Goal: Task Accomplishment & Management: Use online tool/utility

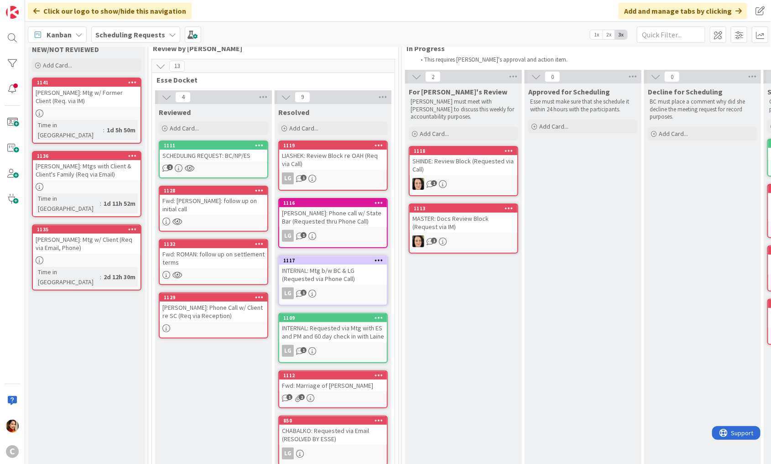
scroll to position [23, 0]
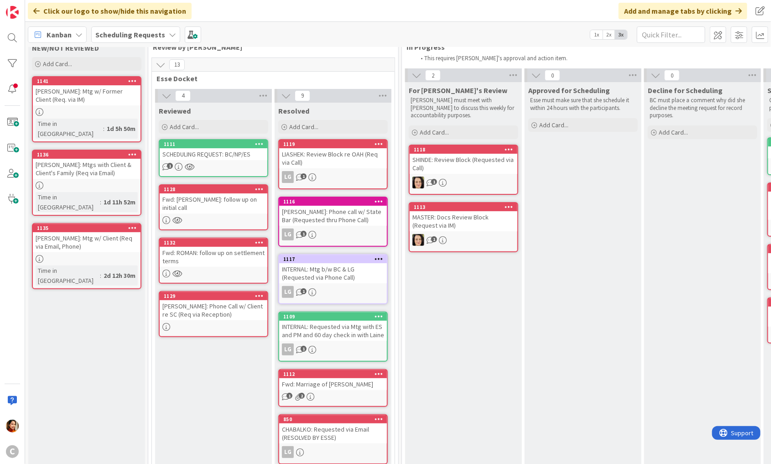
click at [104, 162] on div "[PERSON_NAME]: Mtgs with Client & Client's Family (Req via Email)" at bounding box center [87, 169] width 108 height 20
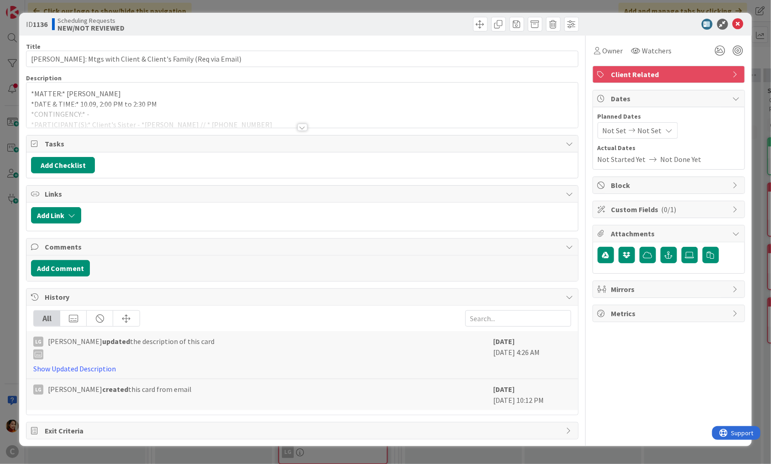
click at [304, 124] on div at bounding box center [302, 127] width 10 height 7
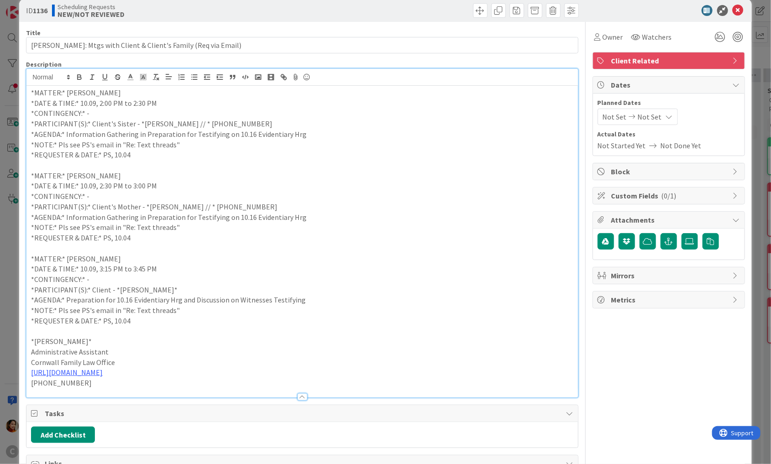
scroll to position [15, 0]
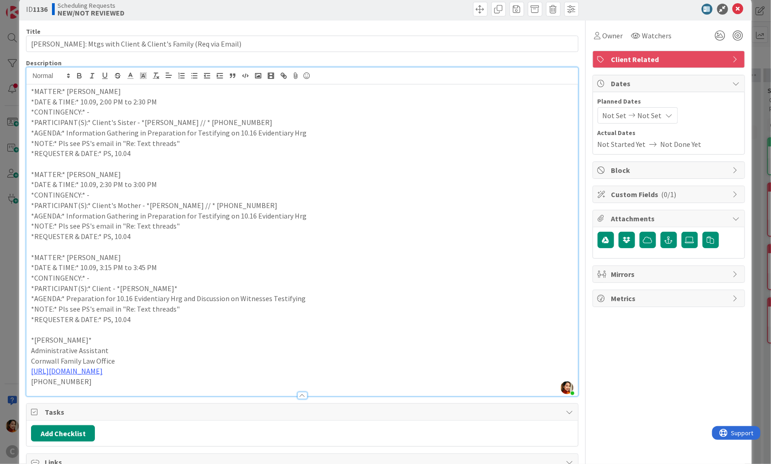
click at [9, 211] on div "ID 1136 Scheduling Requests NEW/NOT REVIEWED Title 65 / 128 [PERSON_NAME]: Mtgs…" at bounding box center [385, 232] width 771 height 464
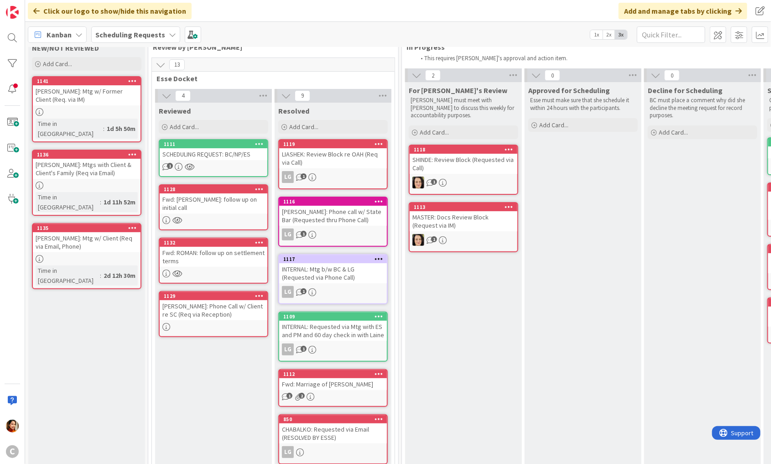
click at [124, 94] on div "[PERSON_NAME]: Mtg w/ Former Client (Req. via IM)" at bounding box center [87, 95] width 108 height 20
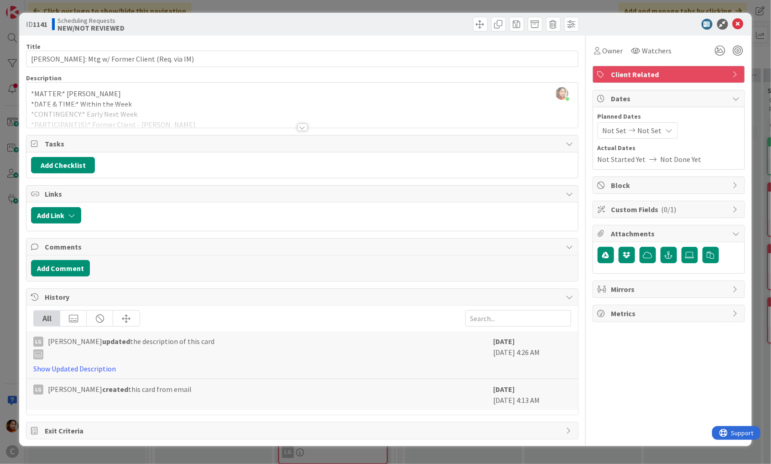
click at [299, 130] on div at bounding box center [302, 127] width 10 height 7
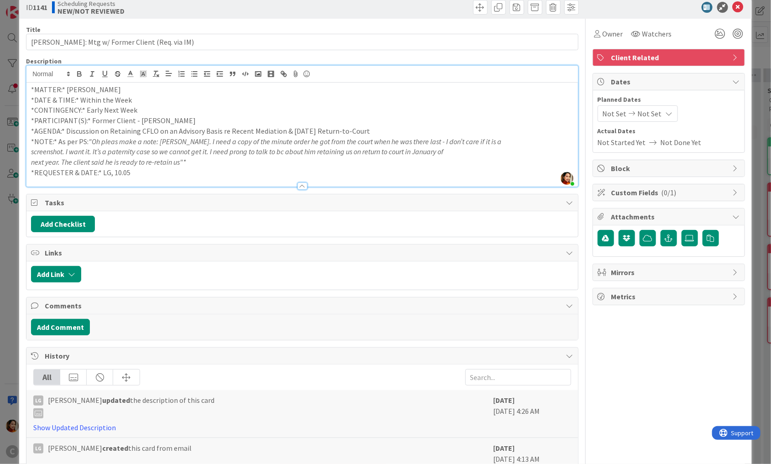
scroll to position [21, 0]
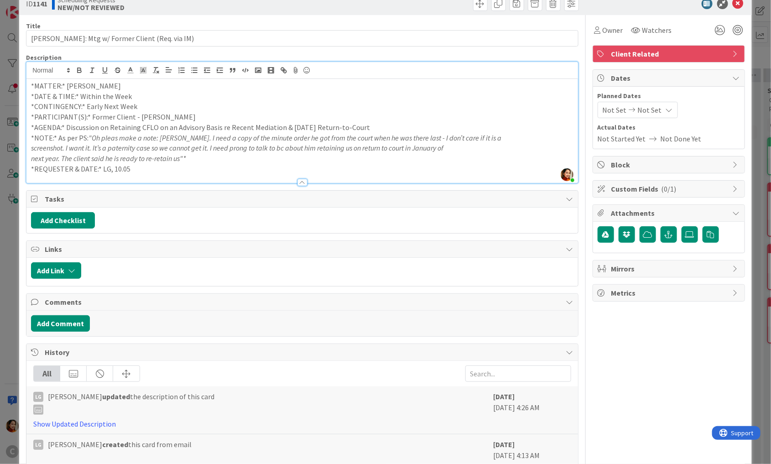
click at [15, 169] on div "ID 1141 Scheduling Requests NEW/NOT REVIEWED Title 42 / 128 [PERSON_NAME]: Mtg …" at bounding box center [385, 232] width 771 height 464
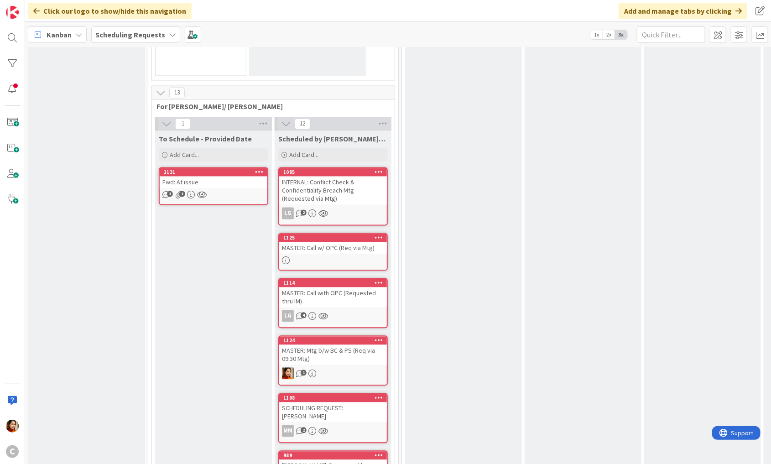
scroll to position [768, 0]
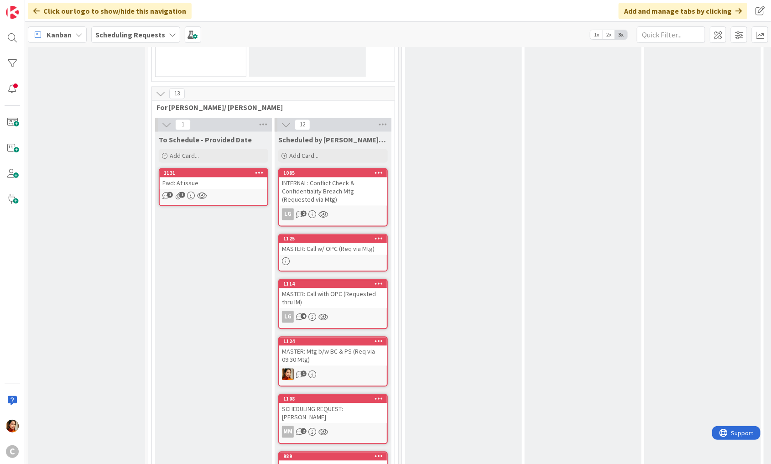
click at [247, 177] on div "Fwd: At issue" at bounding box center [214, 183] width 108 height 12
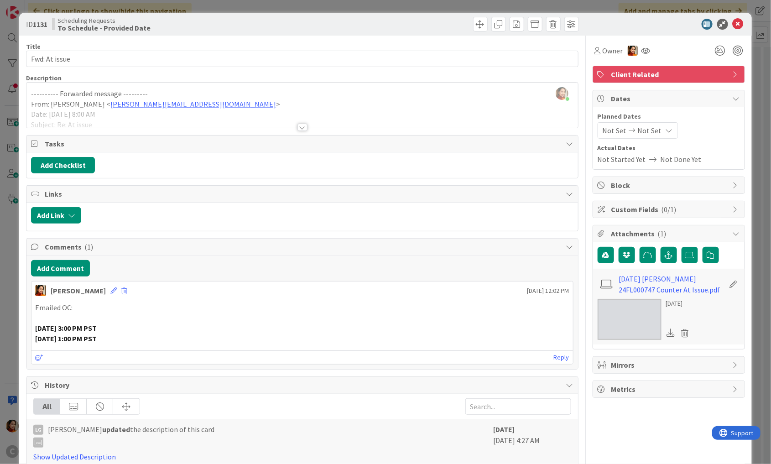
click at [304, 128] on div at bounding box center [302, 127] width 10 height 7
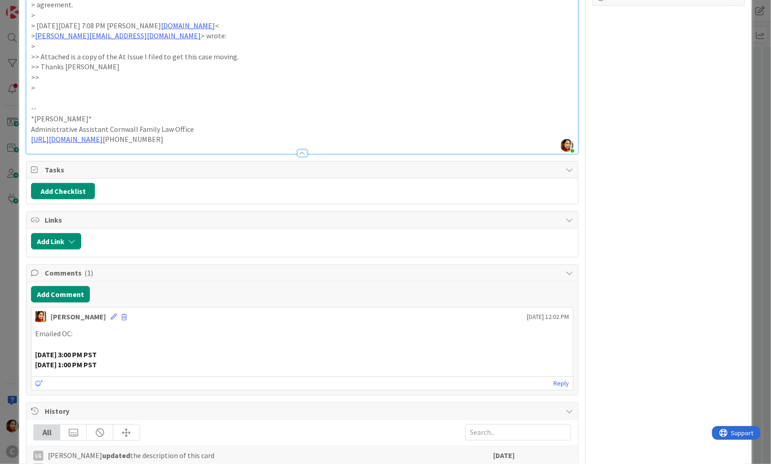
scroll to position [393, 0]
click at [15, 200] on div "ID 1131 Scheduling Requests To Schedule - Provided Date Title 13 / 128 Fwd: At …" at bounding box center [385, 232] width 771 height 464
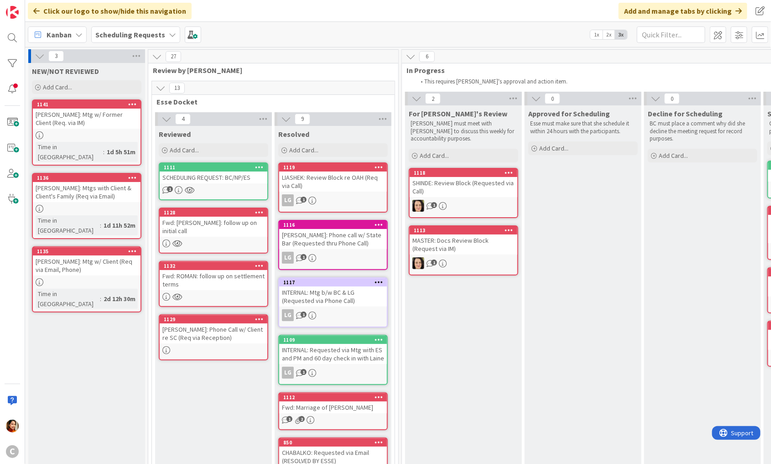
click at [211, 220] on div "Fwd: [PERSON_NAME]: follow up on initial call" at bounding box center [214, 227] width 108 height 20
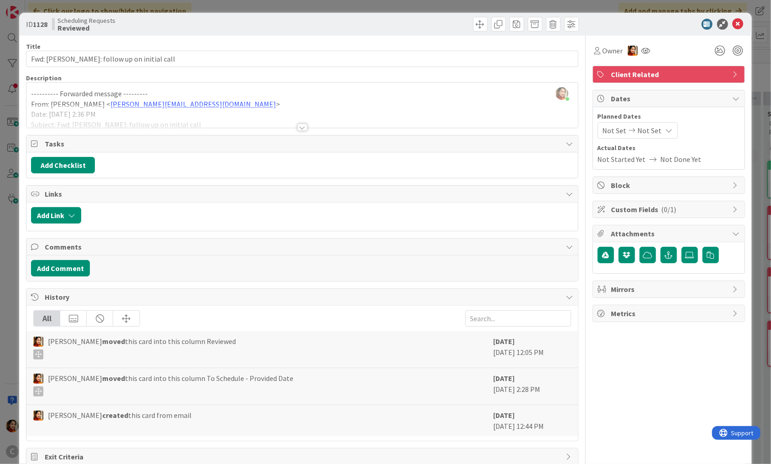
click at [298, 126] on div at bounding box center [302, 127] width 10 height 7
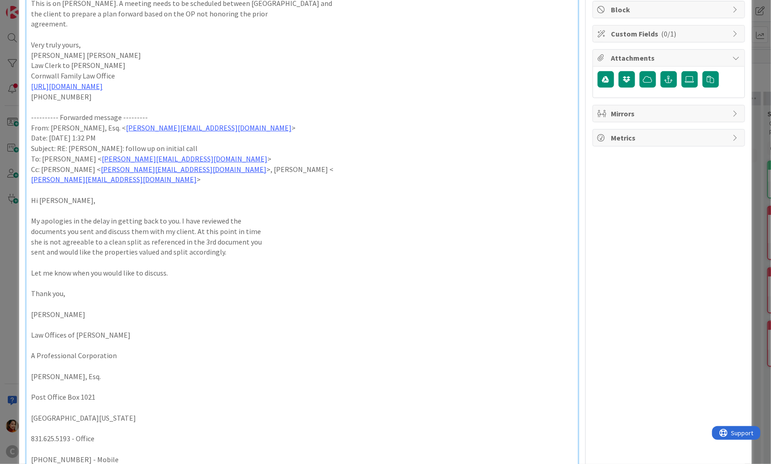
scroll to position [283, 0]
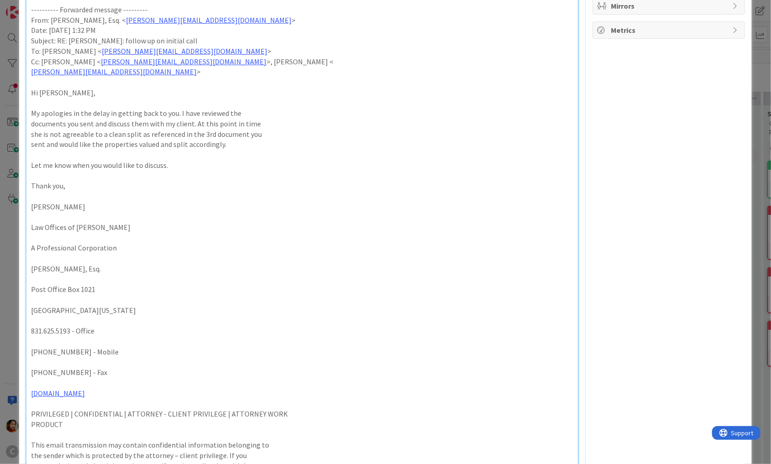
click at [11, 274] on div "ID 1128 Scheduling Requests Reviewed Title 38 / 128 Fwd: [PERSON_NAME]: follow …" at bounding box center [385, 232] width 771 height 464
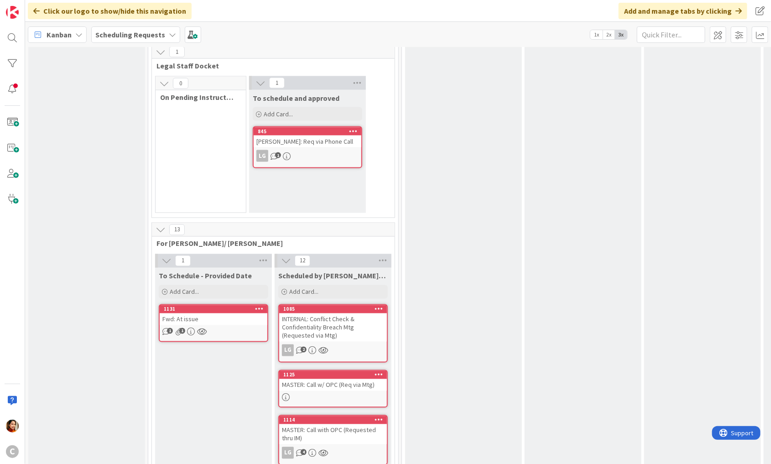
scroll to position [597, 0]
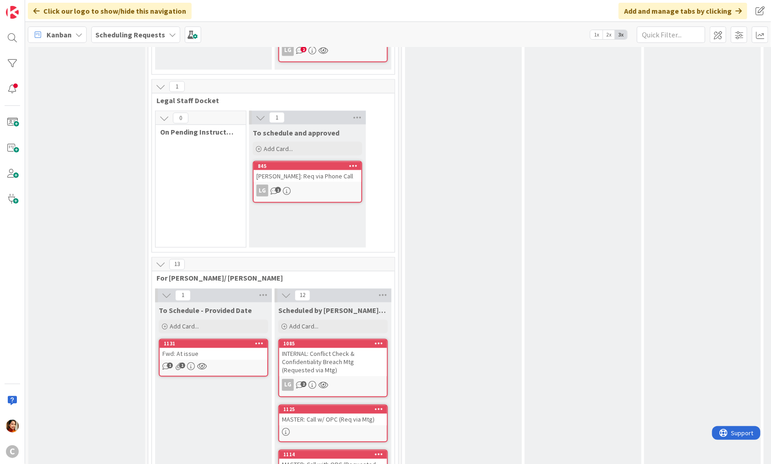
click at [227, 348] on div "Fwd: At issue" at bounding box center [214, 354] width 108 height 12
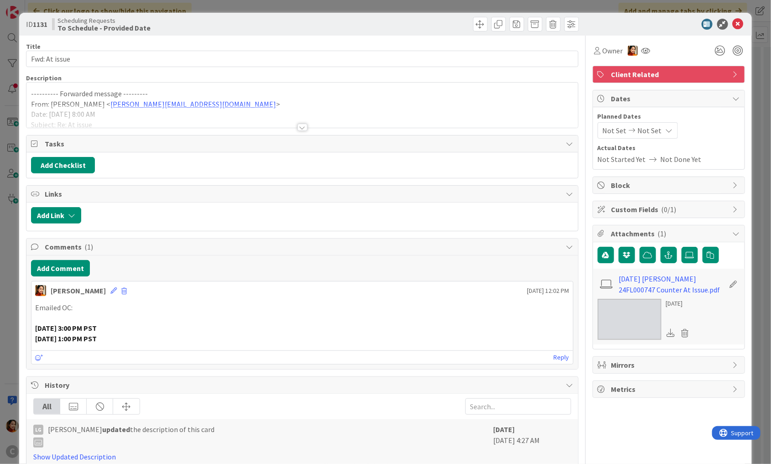
click at [311, 119] on div at bounding box center [301, 115] width 551 height 23
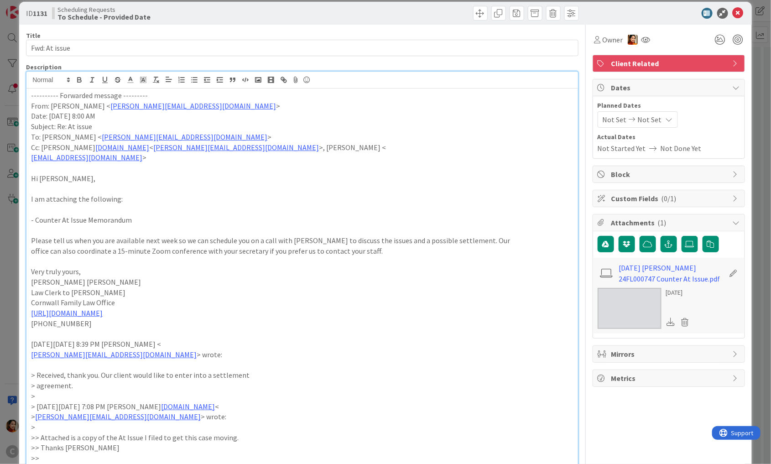
scroll to position [12, 0]
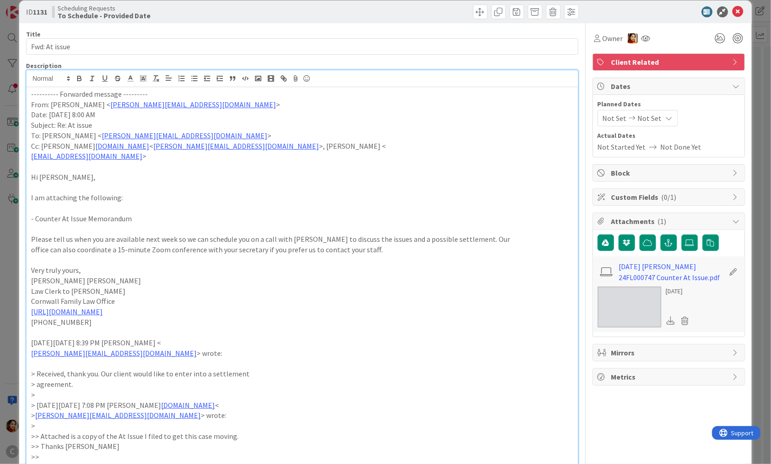
click at [10, 200] on div "ID 1131 Scheduling Requests To Schedule - Provided Date Title 13 / 128 Fwd: At …" at bounding box center [385, 232] width 771 height 464
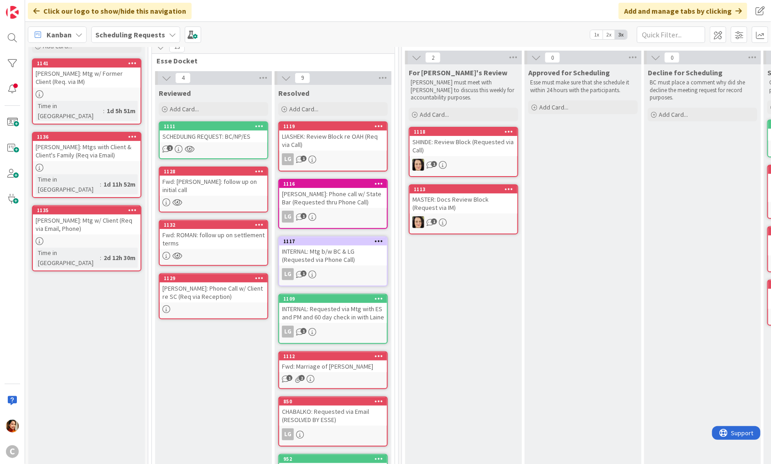
scroll to position [21, 0]
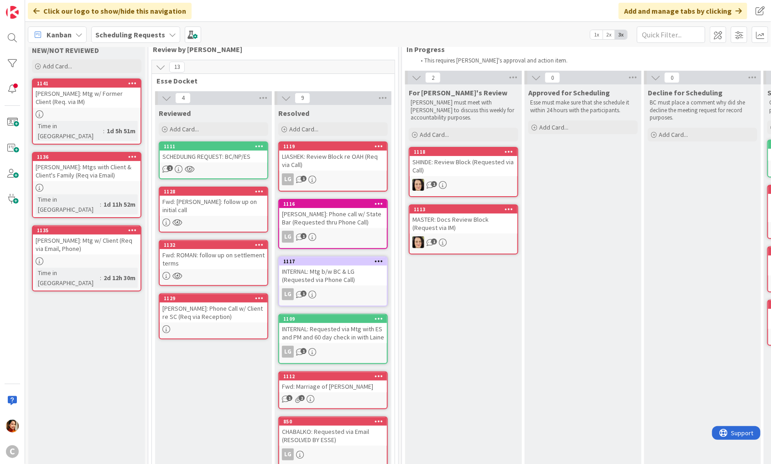
click at [96, 165] on div "[PERSON_NAME]: Mtgs with Client & Client's Family (Req via Email)" at bounding box center [87, 171] width 108 height 20
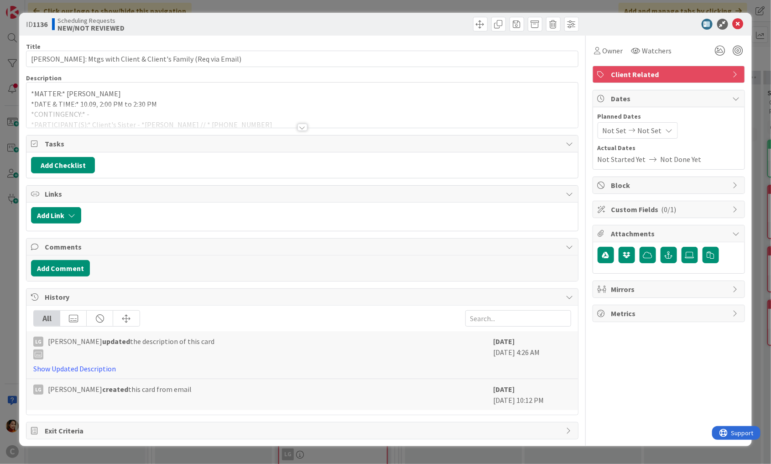
click at [301, 125] on div at bounding box center [302, 127] width 10 height 7
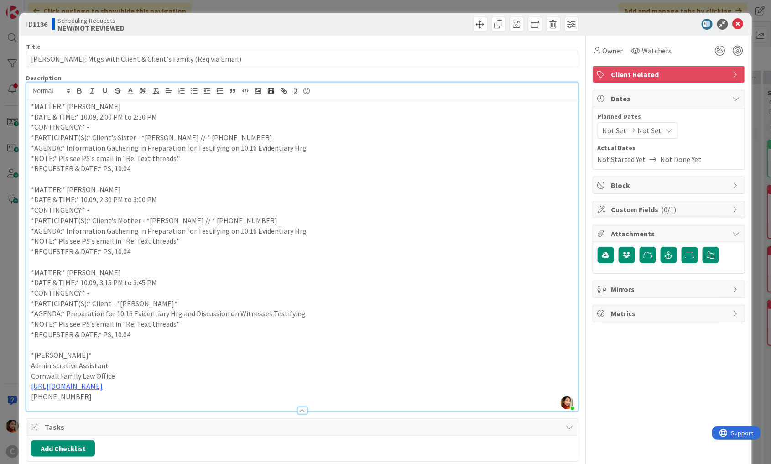
click at [6, 96] on div "ID 1136 Scheduling Requests NEW/NOT REVIEWED Title 65 / 128 [PERSON_NAME]: Mtgs…" at bounding box center [385, 232] width 771 height 464
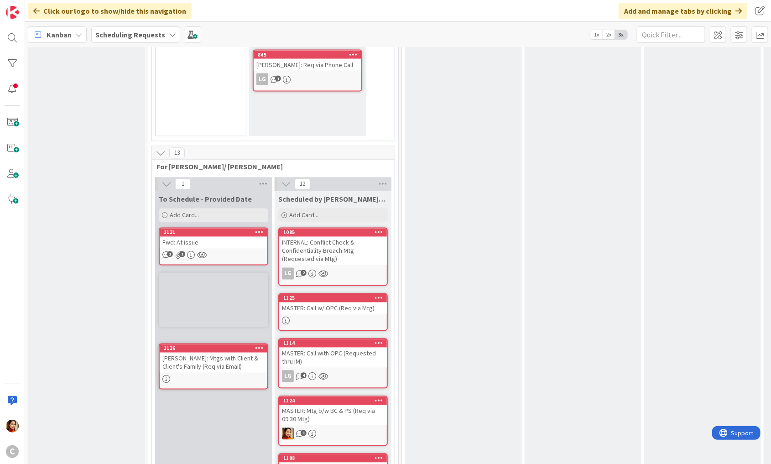
scroll to position [712, 0]
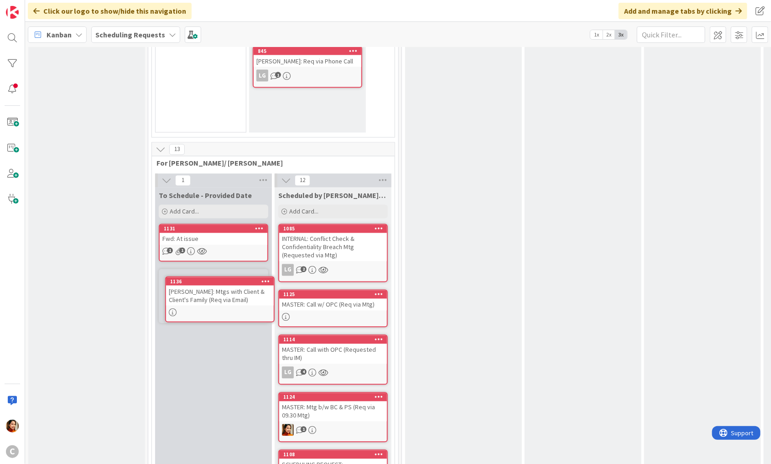
drag, startPoint x: 72, startPoint y: 192, endPoint x: 205, endPoint y: 305, distance: 173.7
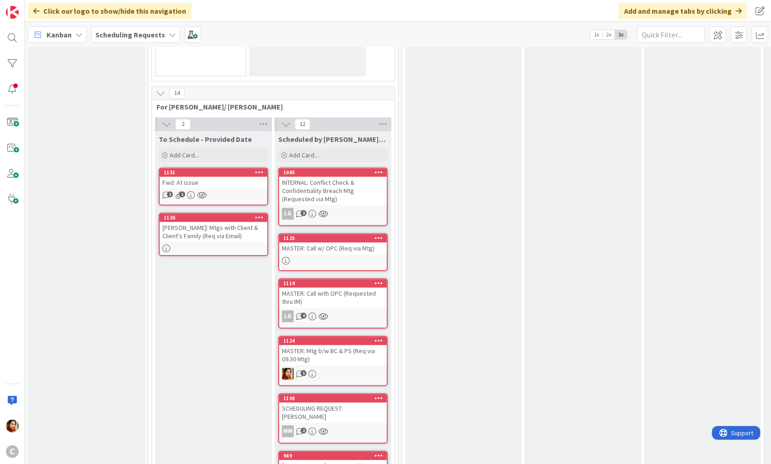
scroll to position [745, 0]
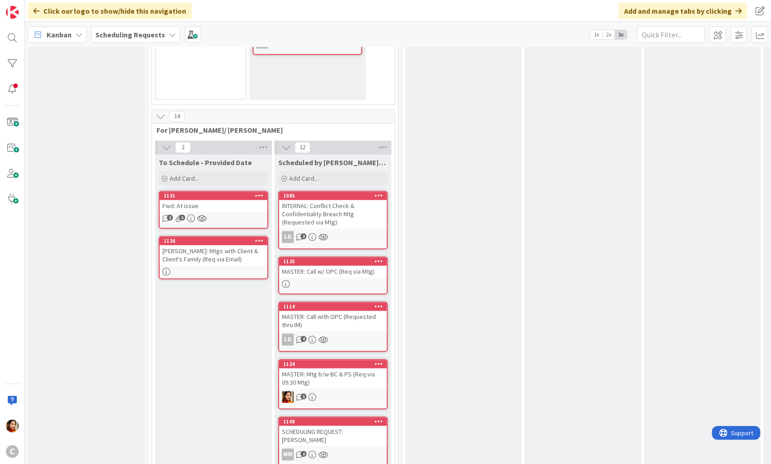
click at [225, 245] on div "[PERSON_NAME]: Mtgs with Client & Client's Family (Req via Email)" at bounding box center [214, 255] width 108 height 20
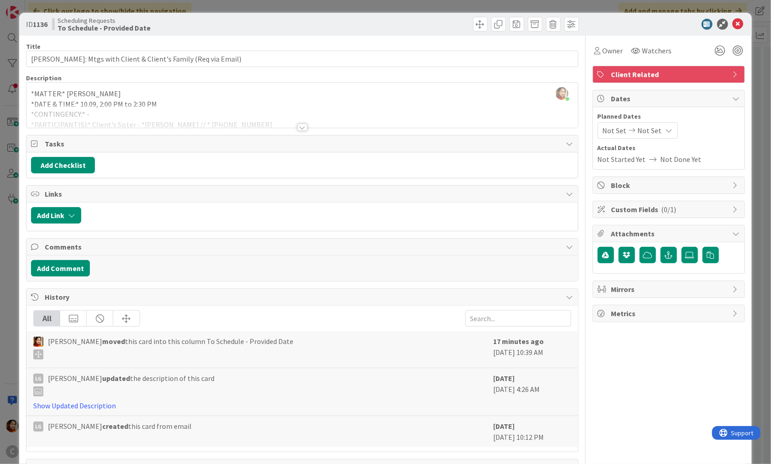
click at [300, 128] on div at bounding box center [302, 127] width 10 height 7
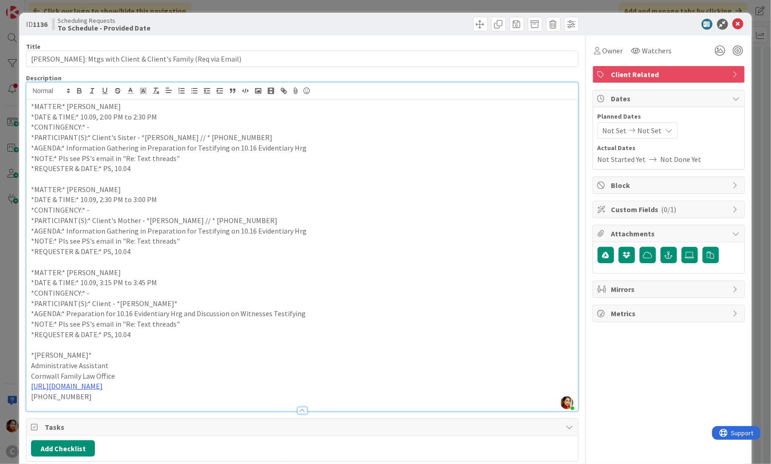
click at [12, 178] on div "ID 1136 Scheduling Requests To Schedule - Provided Date Title 65 / 128 [PERSON_…" at bounding box center [385, 232] width 771 height 464
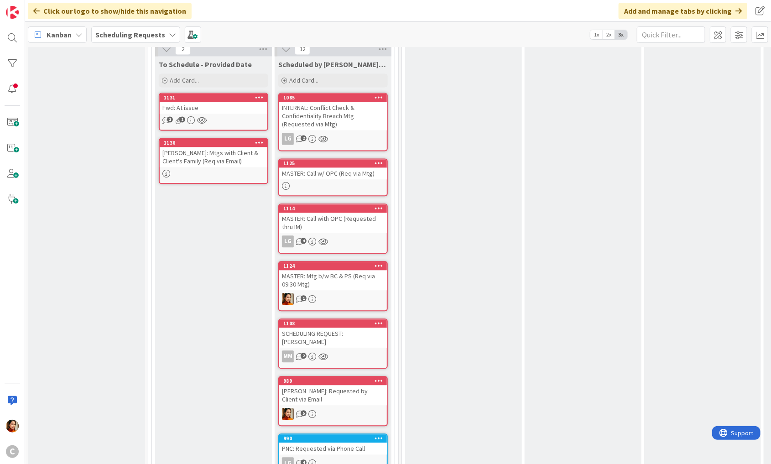
scroll to position [731, 0]
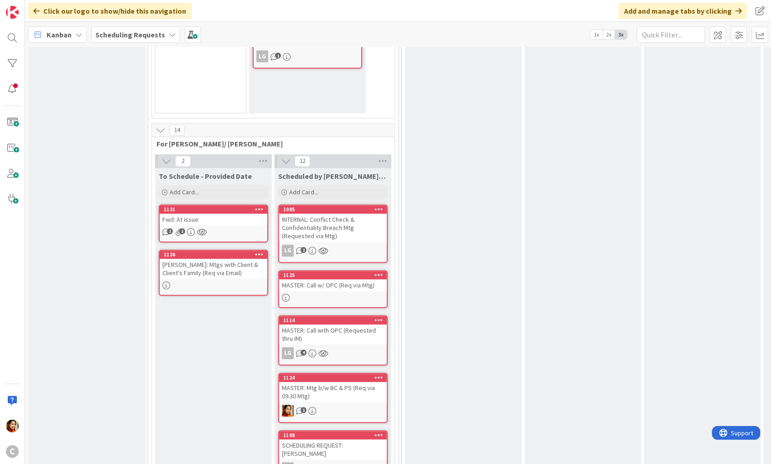
click at [224, 228] on div "1 1" at bounding box center [214, 232] width 108 height 8
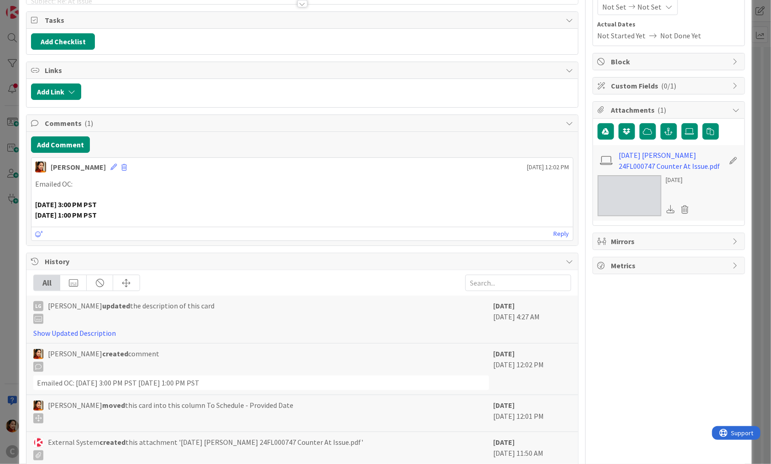
scroll to position [124, 0]
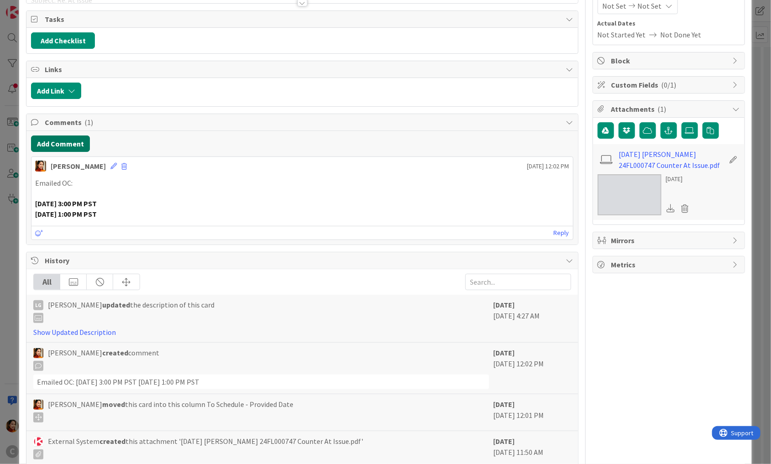
click at [64, 143] on button "Add Comment" at bounding box center [60, 143] width 59 height 16
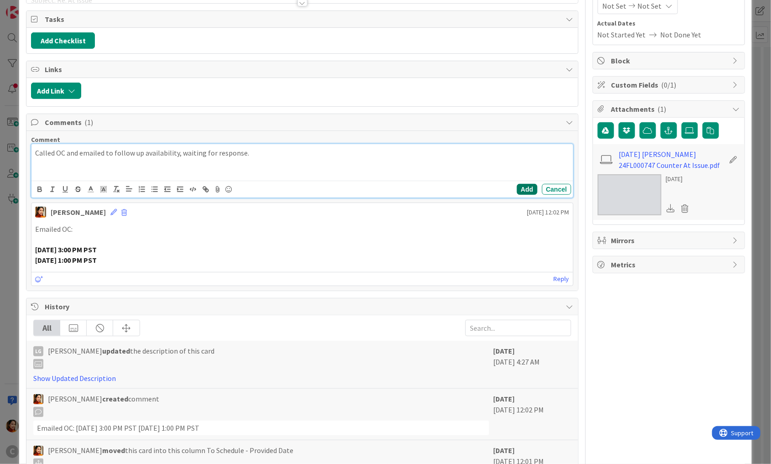
click at [521, 185] on button "Add" at bounding box center [527, 189] width 21 height 11
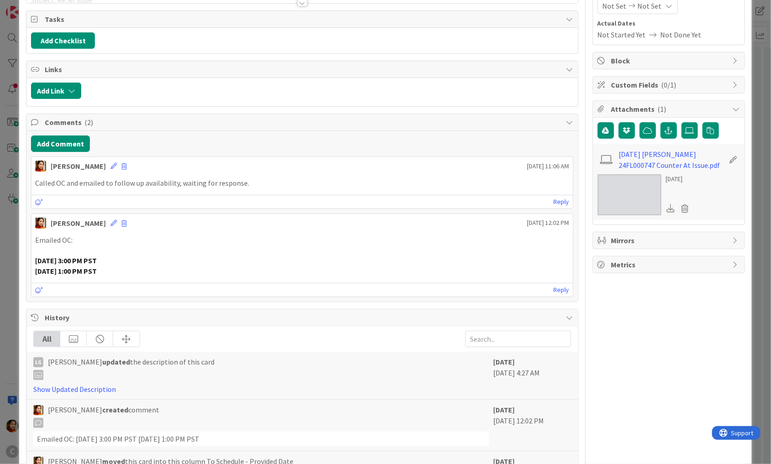
click at [7, 182] on div "ID 1131 Scheduling Requests To Schedule - Provided Date Title 13 / 128 Fwd: At …" at bounding box center [385, 232] width 771 height 464
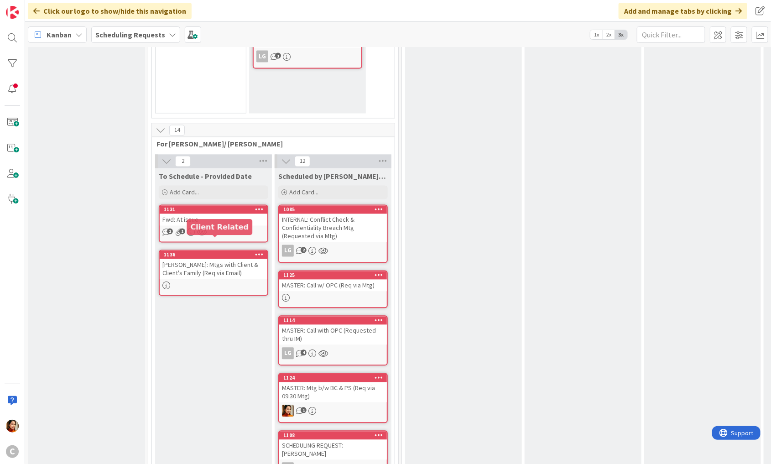
click at [213, 259] on div "[PERSON_NAME]: Mtgs with Client & Client's Family (Req via Email)" at bounding box center [214, 269] width 108 height 20
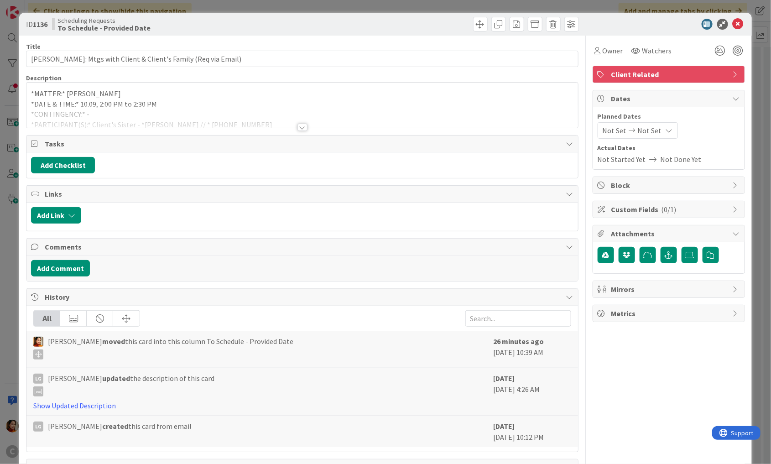
scroll to position [29, 0]
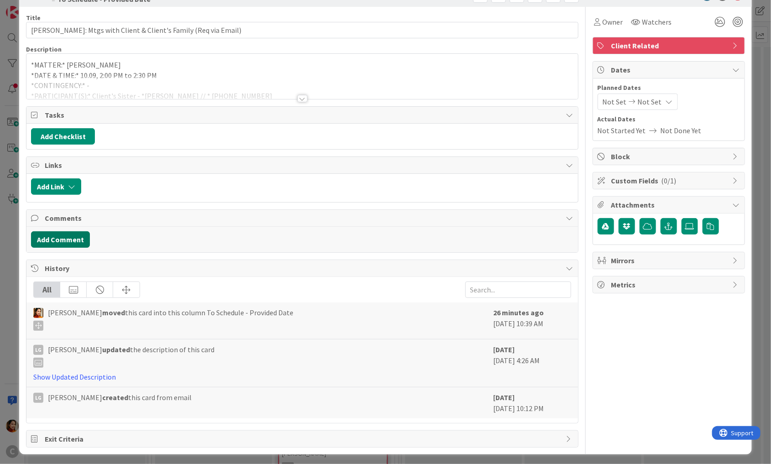
click at [65, 238] on button "Add Comment" at bounding box center [60, 239] width 59 height 16
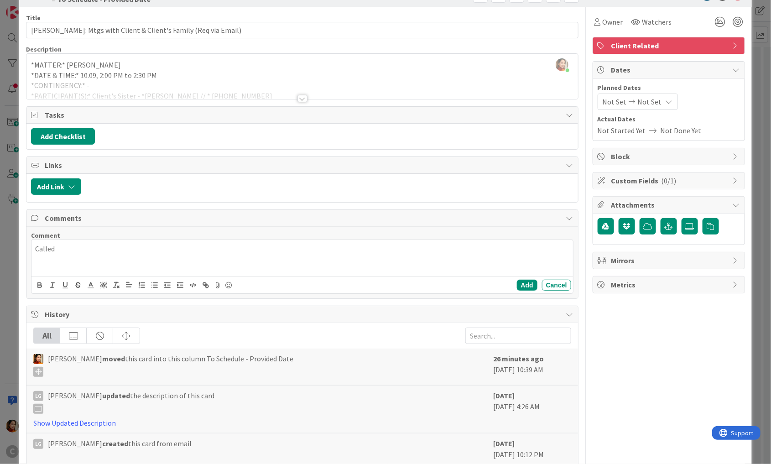
click at [299, 95] on div at bounding box center [302, 98] width 10 height 7
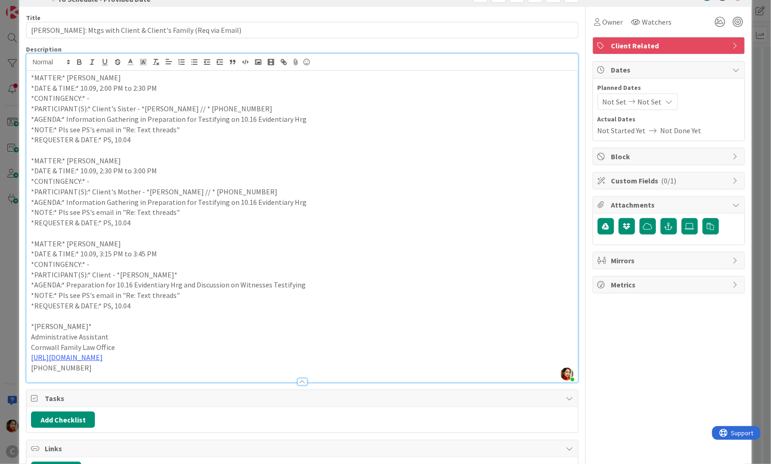
click at [150, 110] on p "*PARTICIPANT(S):* Client's Sister - *[PERSON_NAME] // * [PHONE_NUMBER]" at bounding box center [302, 109] width 542 height 10
drag, startPoint x: 150, startPoint y: 110, endPoint x: 164, endPoint y: 110, distance: 14.1
click at [164, 110] on p "*PARTICIPANT(S):* Client's Sister - *[PERSON_NAME] // * [PHONE_NUMBER]" at bounding box center [302, 109] width 542 height 10
copy p "[PERSON_NAME]"
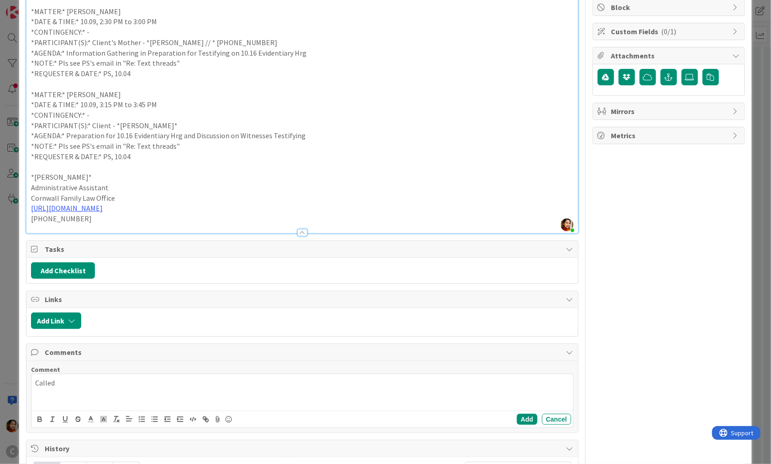
scroll to position [217, 0]
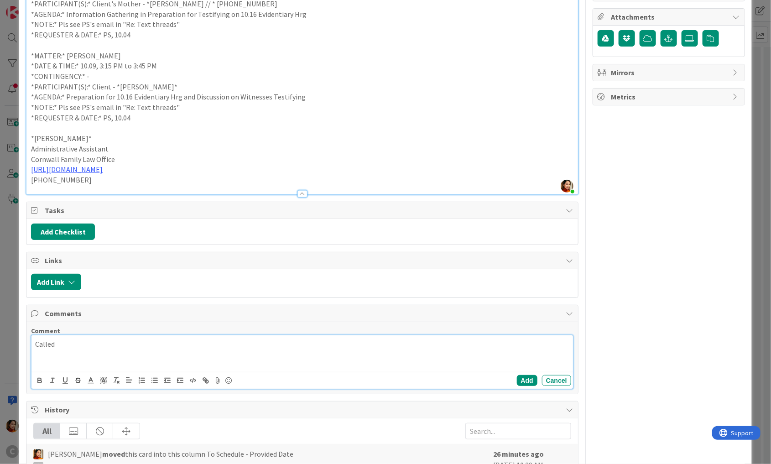
click at [87, 347] on p "Called" at bounding box center [302, 344] width 534 height 10
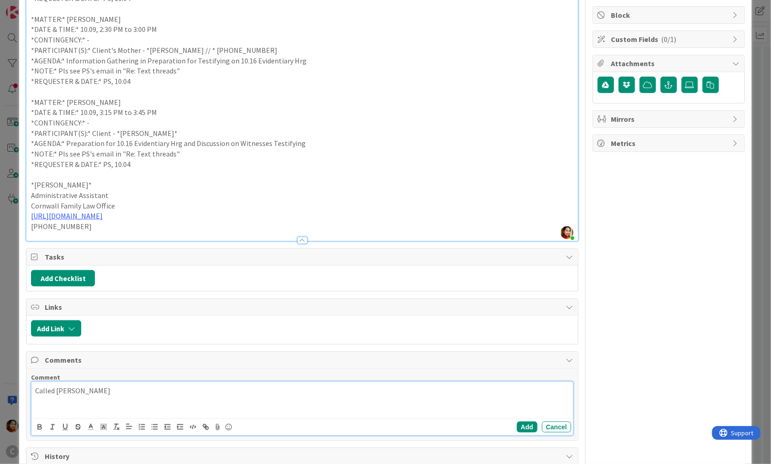
scroll to position [168, 0]
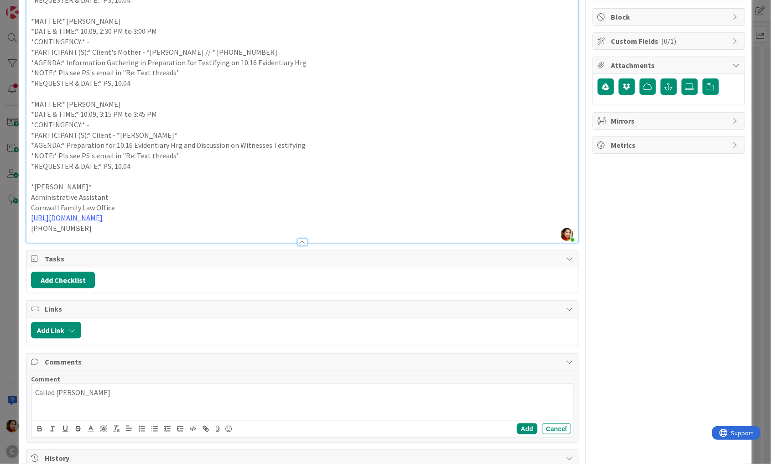
click at [149, 52] on p "*PARTICIPANT(S):* Client's Mother - *[PERSON_NAME] // * [PHONE_NUMBER]" at bounding box center [302, 52] width 542 height 10
drag, startPoint x: 149, startPoint y: 52, endPoint x: 189, endPoint y: 52, distance: 40.1
click at [189, 52] on p "*PARTICIPANT(S):* Client's Mother - *[PERSON_NAME] // * [PHONE_NUMBER]" at bounding box center [302, 52] width 542 height 10
copy p "[PERSON_NAME]"
click at [116, 388] on p "Called [PERSON_NAME]" at bounding box center [302, 392] width 534 height 10
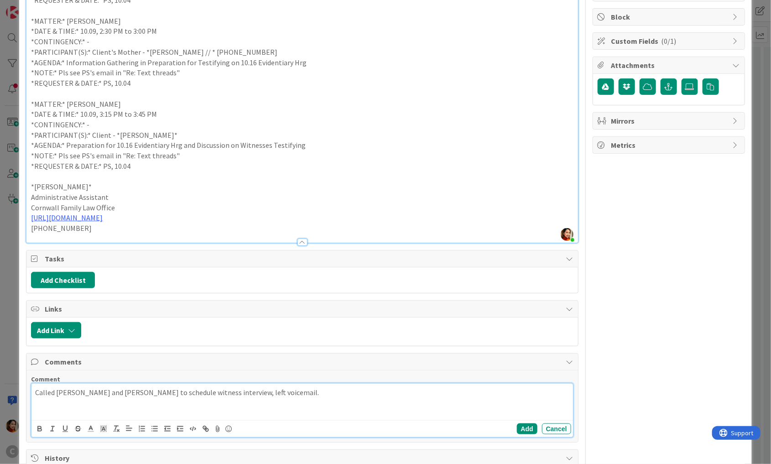
click at [270, 390] on p "Called [PERSON_NAME] and [PERSON_NAME] to schedule witness interview, left voic…" at bounding box center [302, 392] width 534 height 10
click at [526, 426] on button "Add" at bounding box center [527, 428] width 21 height 11
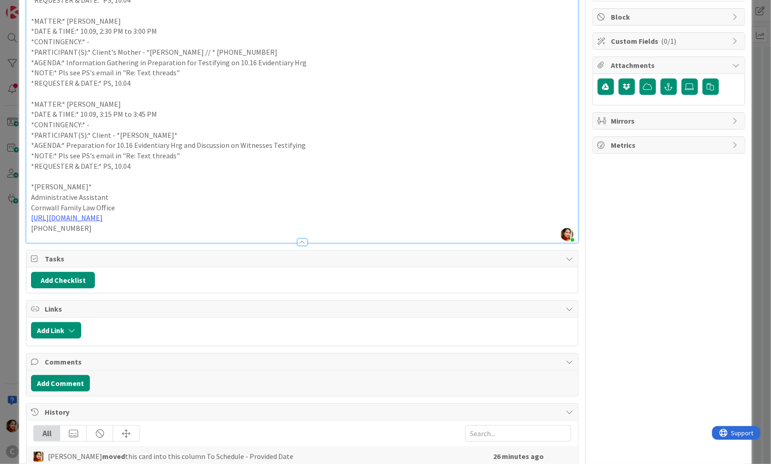
click at [8, 327] on div "ID 1136 Scheduling Requests To Schedule - Provided Date Title 65 / 128 [PERSON_…" at bounding box center [385, 232] width 771 height 464
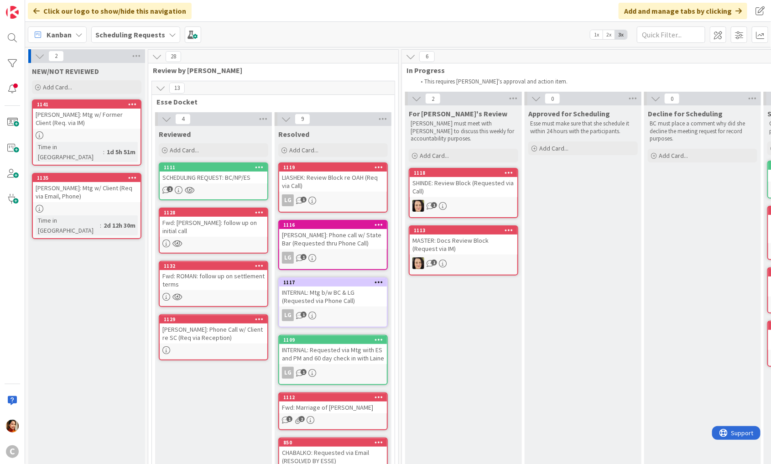
click at [213, 225] on div "Fwd: [PERSON_NAME]: follow up on initial call" at bounding box center [214, 227] width 108 height 20
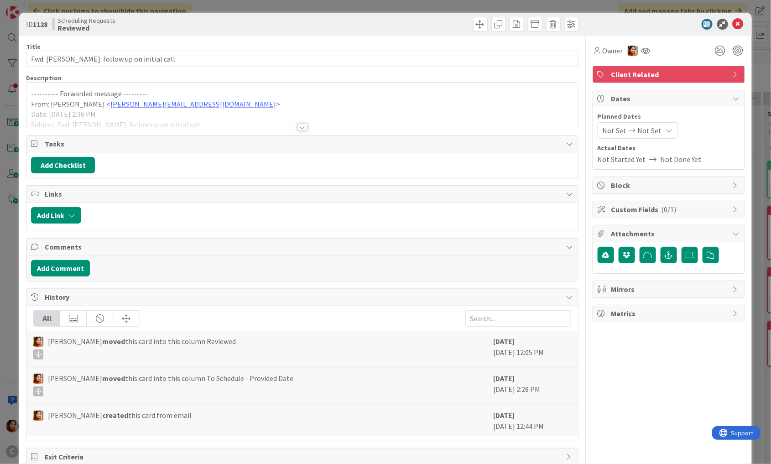
click at [300, 125] on div at bounding box center [302, 127] width 10 height 7
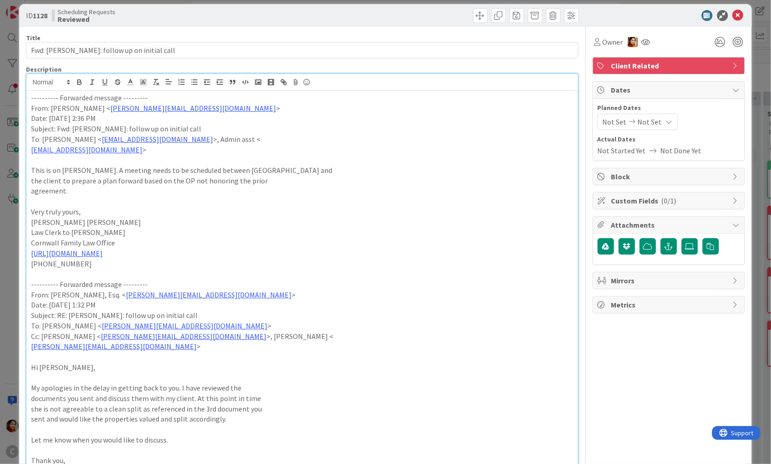
scroll to position [8, 0]
click at [10, 223] on div "ID 1128 Scheduling Requests Reviewed Title 38 / 128 Fwd: [PERSON_NAME]: follow …" at bounding box center [385, 232] width 771 height 464
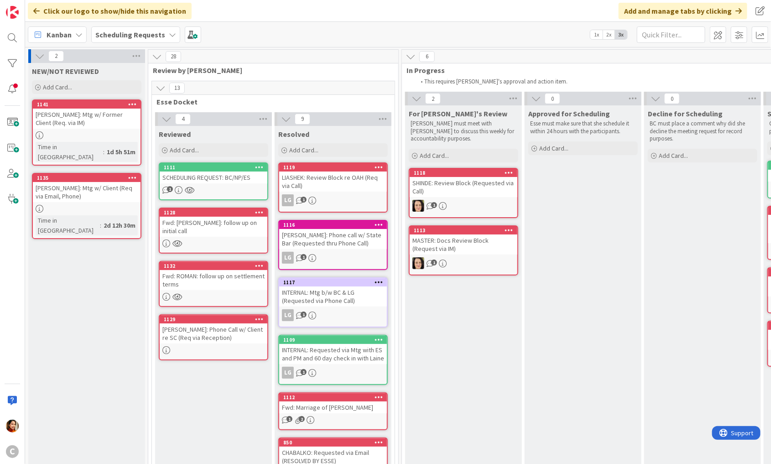
click at [213, 222] on div "Fwd: [PERSON_NAME]: follow up on initial call" at bounding box center [214, 227] width 108 height 20
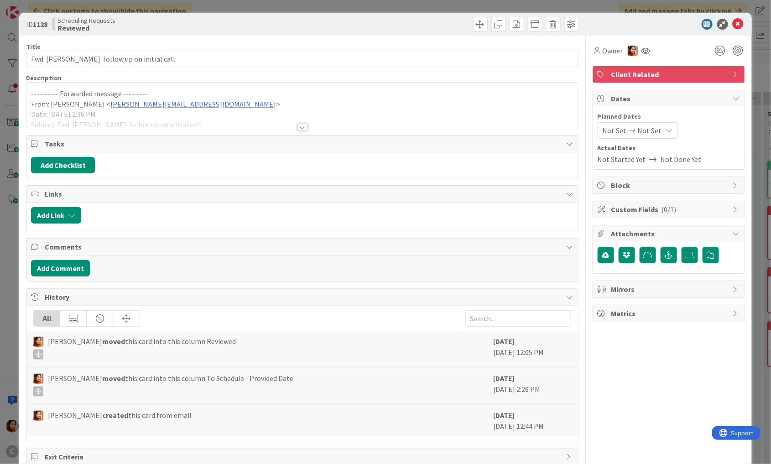
click at [302, 127] on div at bounding box center [302, 127] width 10 height 7
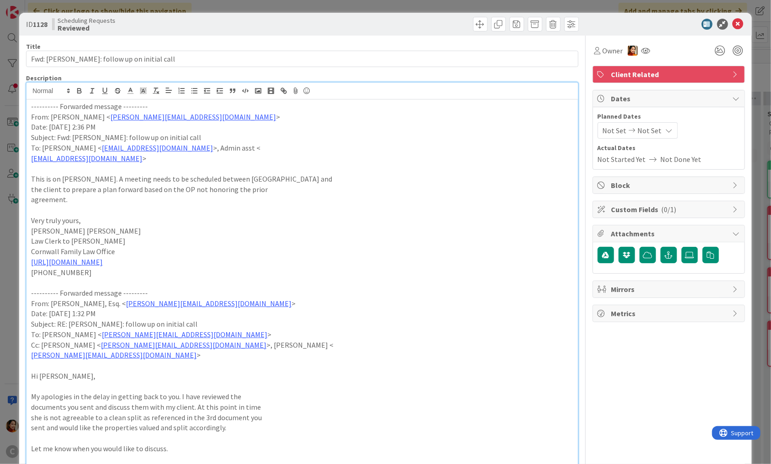
scroll to position [10, 0]
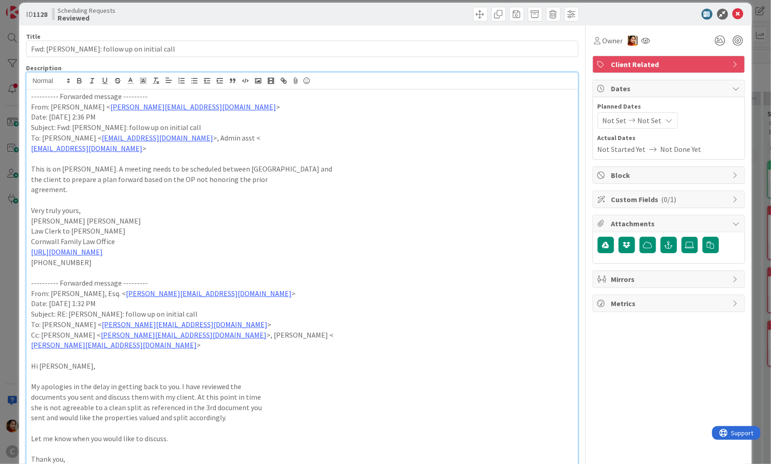
click at [12, 222] on div "ID 1128 Scheduling Requests Reviewed Title 38 / 128 Fwd: [PERSON_NAME]: follow …" at bounding box center [385, 232] width 771 height 464
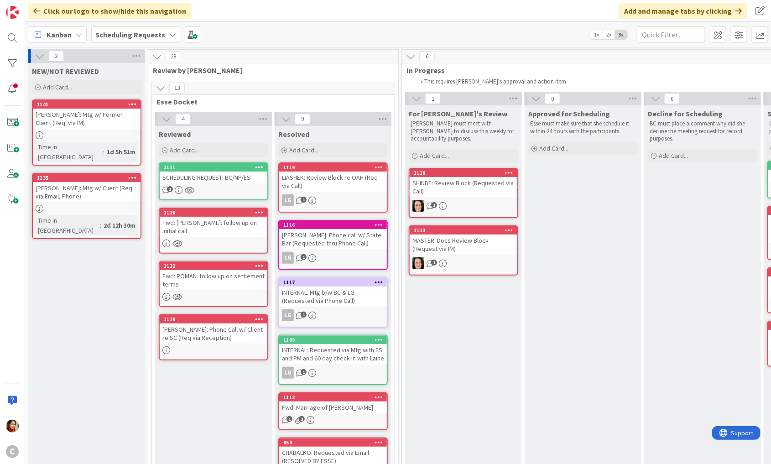
click at [238, 272] on div "Fwd: ROMAN: follow up on settlement terms" at bounding box center [214, 280] width 108 height 20
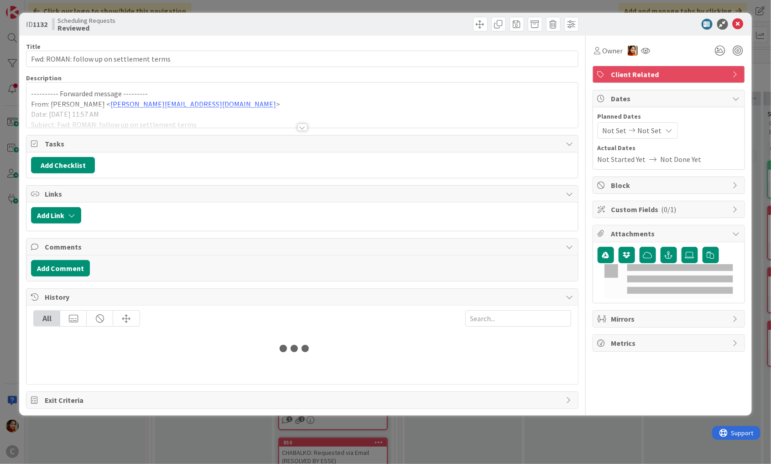
click at [303, 127] on div at bounding box center [302, 127] width 10 height 7
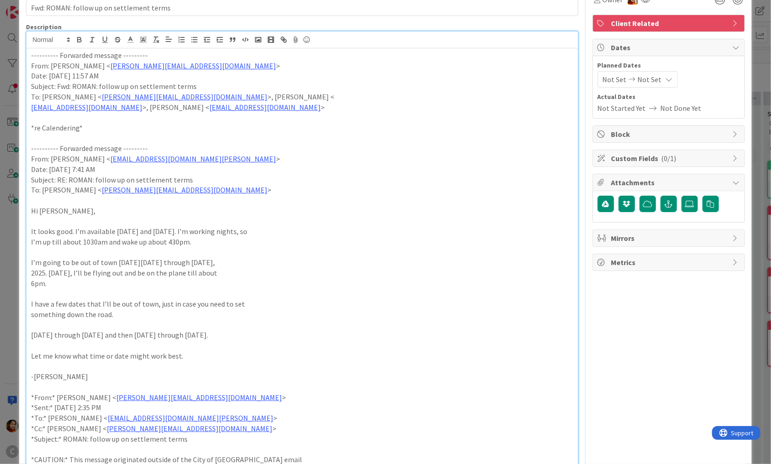
scroll to position [53, 0]
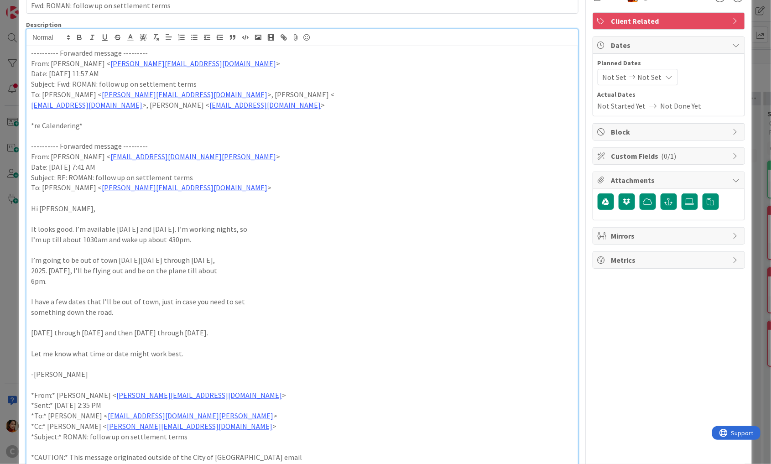
click at [9, 212] on div "ID 1132 Scheduling Requests Reviewed Title 41 / 128 Fwd: ROMAN: follow up on se…" at bounding box center [385, 232] width 771 height 464
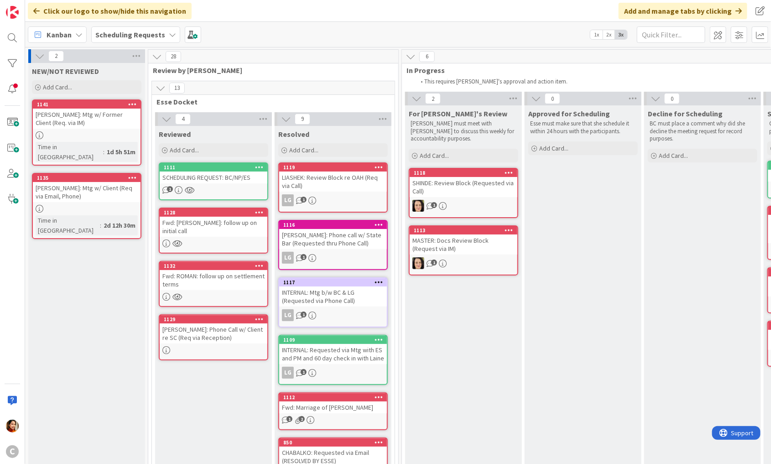
click at [224, 276] on div "Fwd: ROMAN: follow up on settlement terms" at bounding box center [214, 280] width 108 height 20
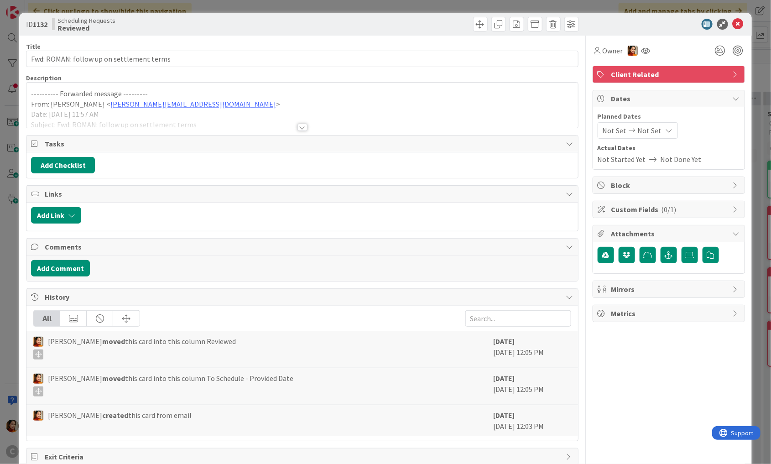
click at [304, 124] on div at bounding box center [302, 127] width 10 height 7
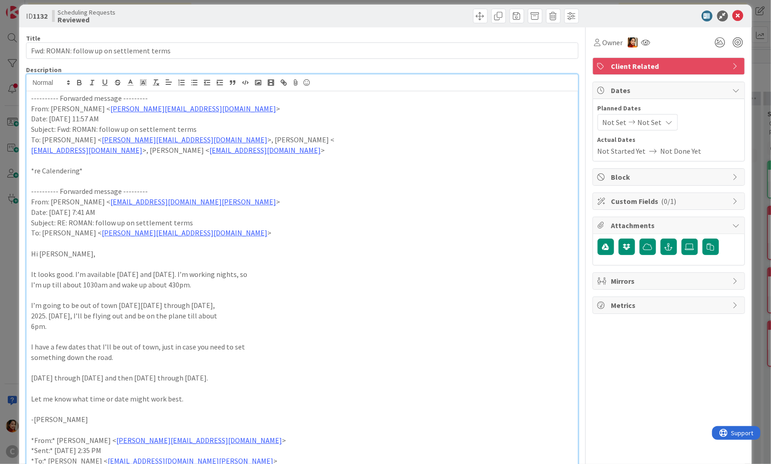
scroll to position [11, 0]
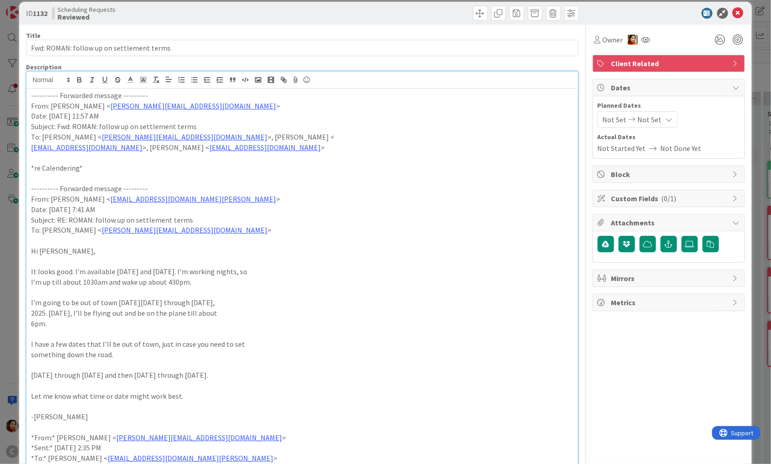
click at [17, 182] on div "ID 1132 Scheduling Requests Reviewed Title 41 / 128 Fwd: ROMAN: follow up on se…" at bounding box center [385, 232] width 771 height 464
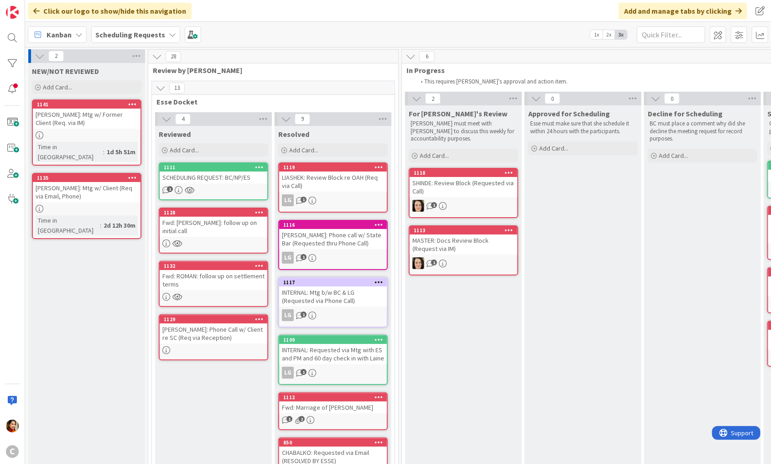
click at [220, 281] on div "1132 Fwd: ROMAN: follow up on settlement terms" at bounding box center [213, 284] width 109 height 46
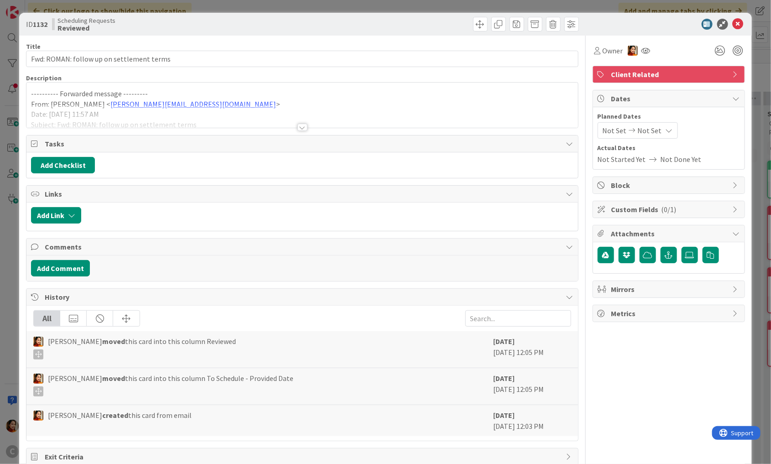
click at [302, 128] on div at bounding box center [302, 127] width 10 height 7
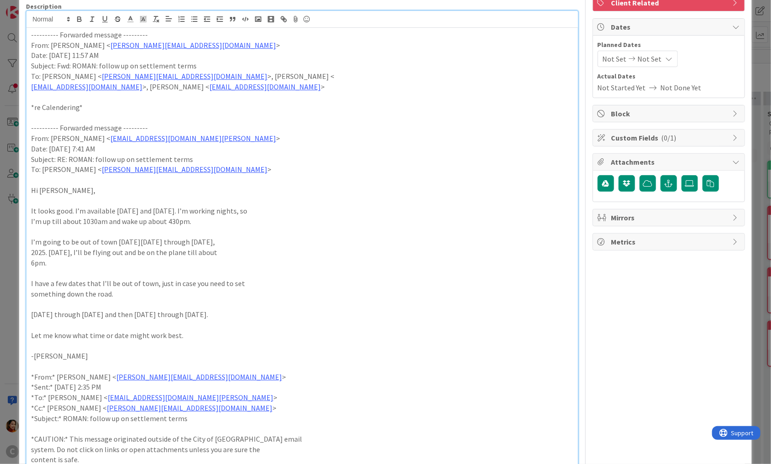
scroll to position [81, 0]
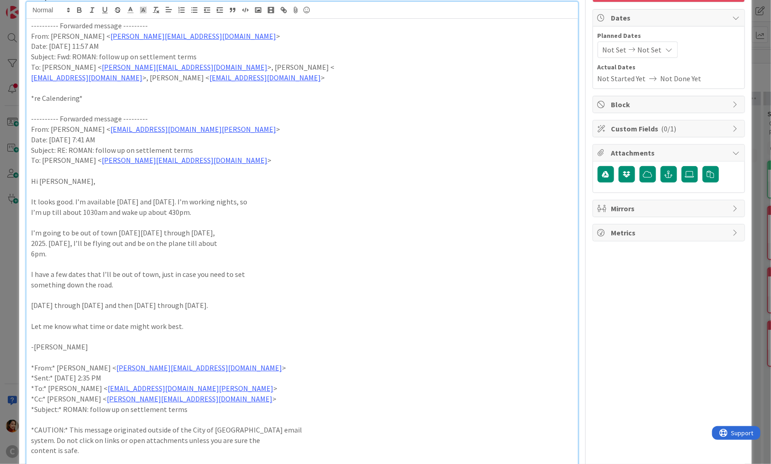
click at [12, 256] on div "ID 1132 Scheduling Requests Reviewed Title 41 / 128 Fwd: ROMAN: follow up on se…" at bounding box center [385, 232] width 771 height 464
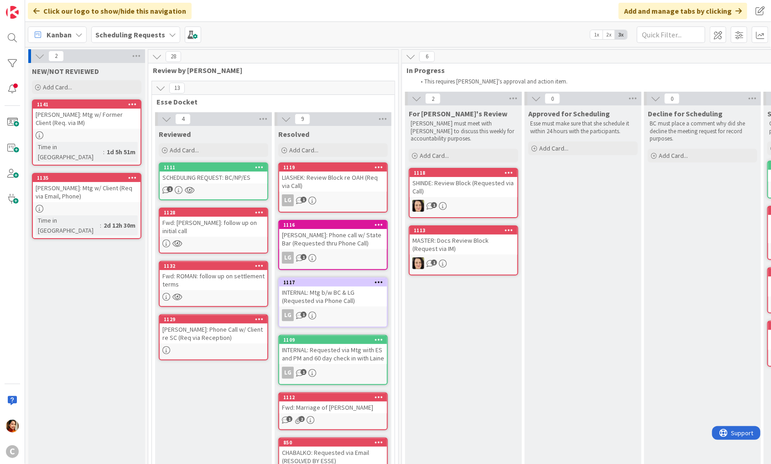
click at [219, 228] on div "1128 Fwd: [PERSON_NAME]: follow up on initial call" at bounding box center [213, 230] width 109 height 46
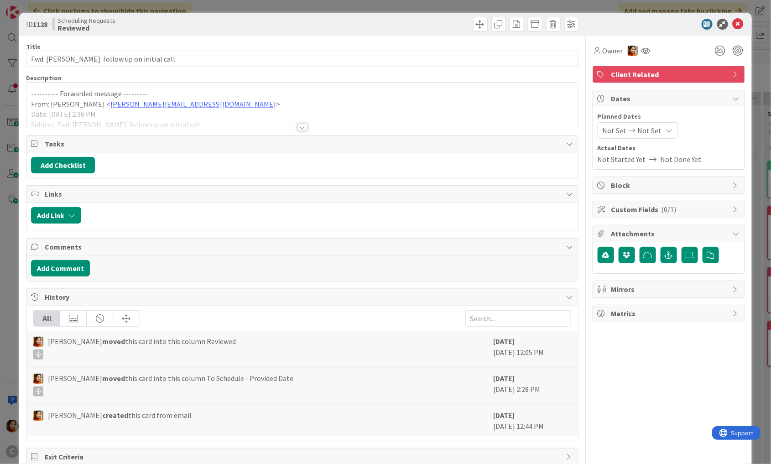
click at [303, 125] on div at bounding box center [302, 127] width 10 height 7
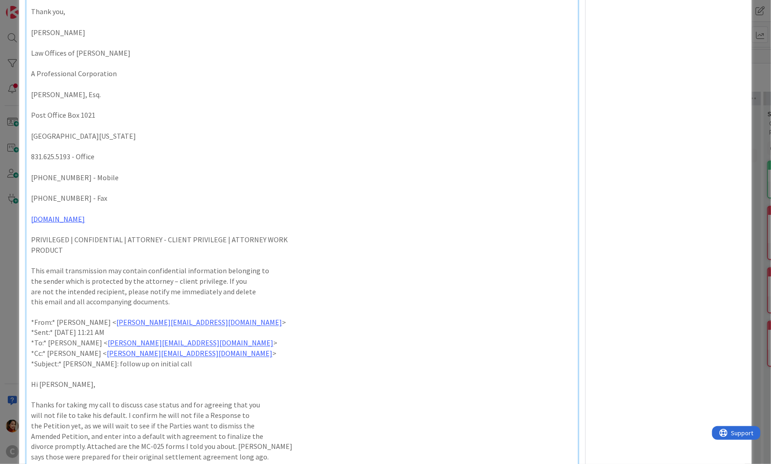
scroll to position [458, 0]
click at [17, 201] on div "ID 1128 Scheduling Requests Reviewed Title 38 / 128 Fwd: [PERSON_NAME]: follow …" at bounding box center [385, 232] width 771 height 464
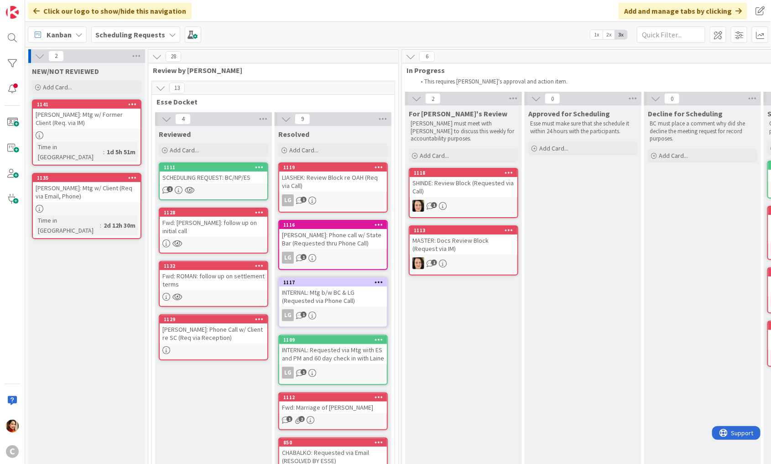
click at [207, 326] on div "[PERSON_NAME]: Phone Call w/ Client re SC (Req via Reception)" at bounding box center [214, 333] width 108 height 20
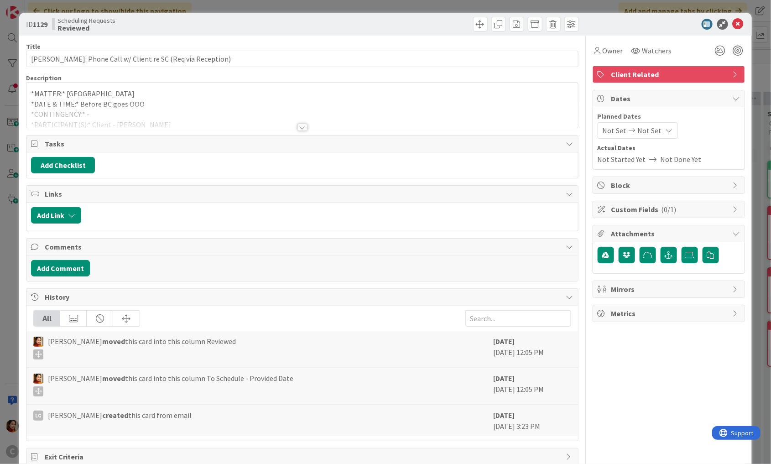
scroll to position [18, 0]
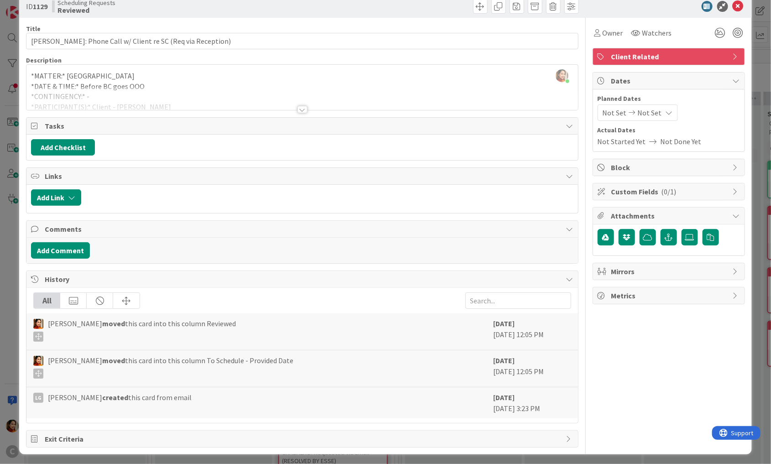
click at [307, 110] on div "Title 53 / 128 [PERSON_NAME]: Phone Call w/ Client re SC (Req via Reception) De…" at bounding box center [302, 233] width 552 height 430
click at [306, 110] on div at bounding box center [302, 109] width 10 height 7
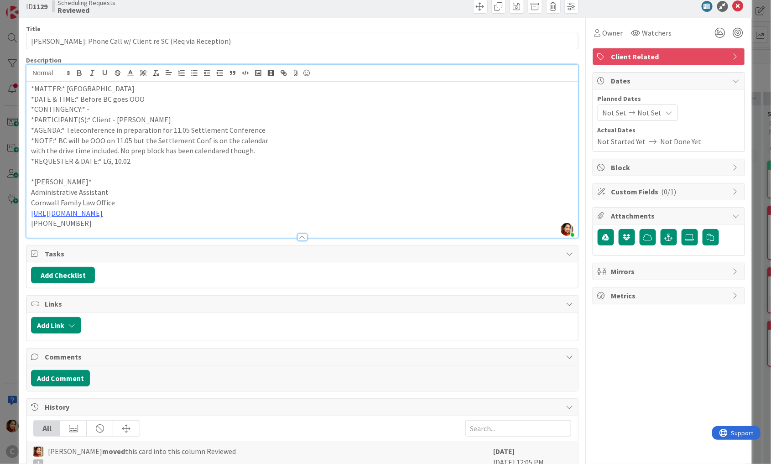
click at [9, 185] on div "ID 1129 Scheduling Requests Reviewed Title 53 / 128 [PERSON_NAME]: Phone Call w…" at bounding box center [385, 232] width 771 height 464
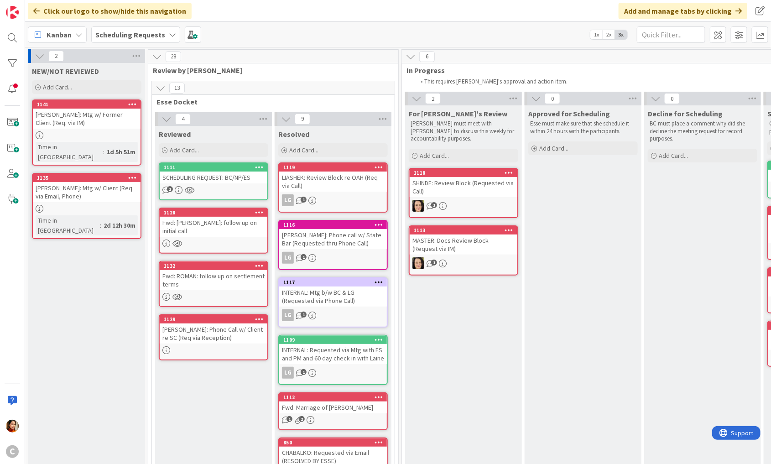
click at [206, 227] on div "1128 Fwd: [PERSON_NAME]: follow up on initial call" at bounding box center [213, 230] width 109 height 46
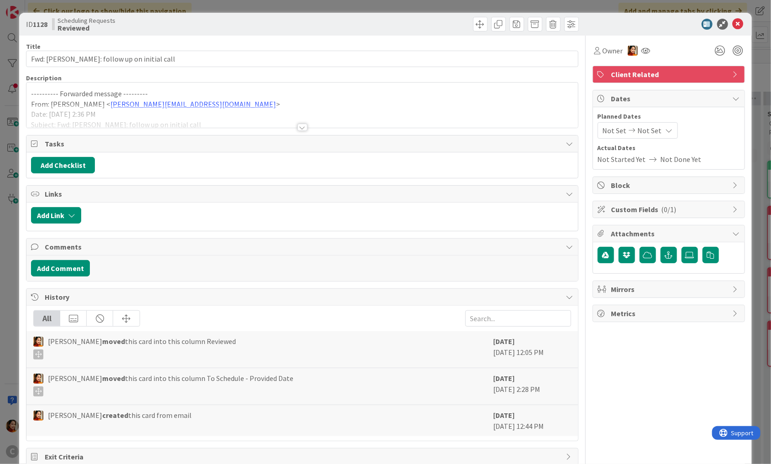
scroll to position [18, 0]
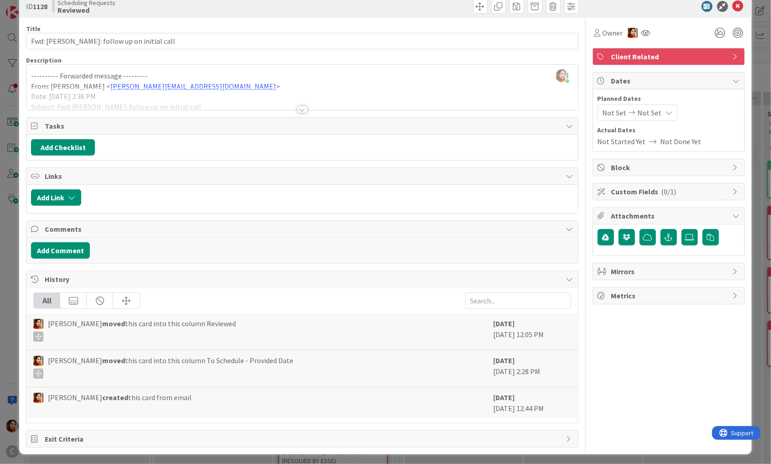
click at [307, 109] on div at bounding box center [301, 98] width 551 height 23
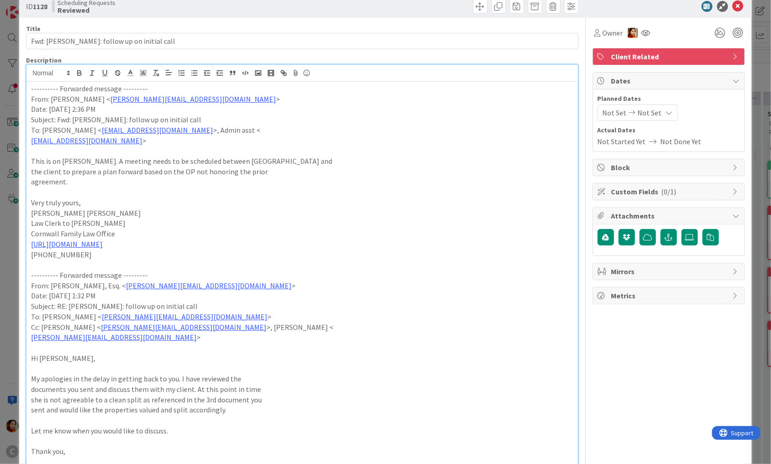
click at [9, 111] on div "ID 1128 Scheduling Requests Reviewed Title 38 / 128 Fwd: [PERSON_NAME]: follow …" at bounding box center [385, 232] width 771 height 464
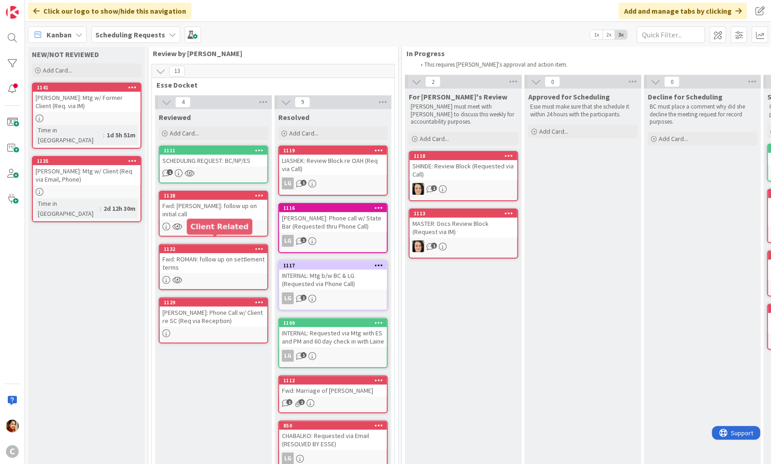
scroll to position [18, 0]
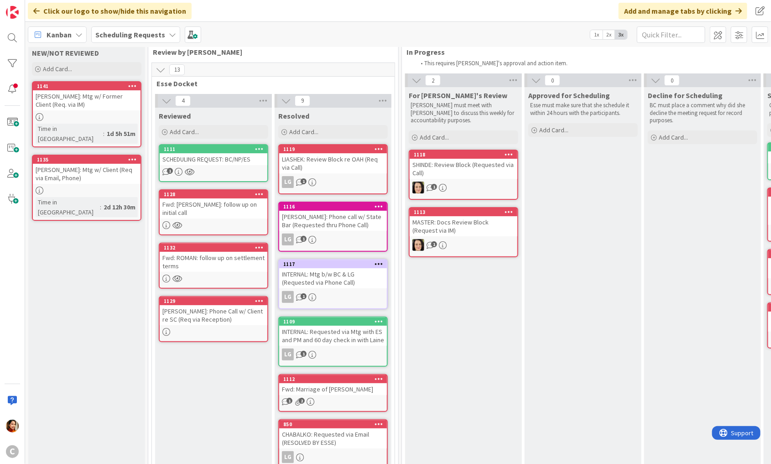
click at [82, 167] on div "[PERSON_NAME]: Mtg w/ Client (Req via Email, Phone)" at bounding box center [87, 174] width 108 height 20
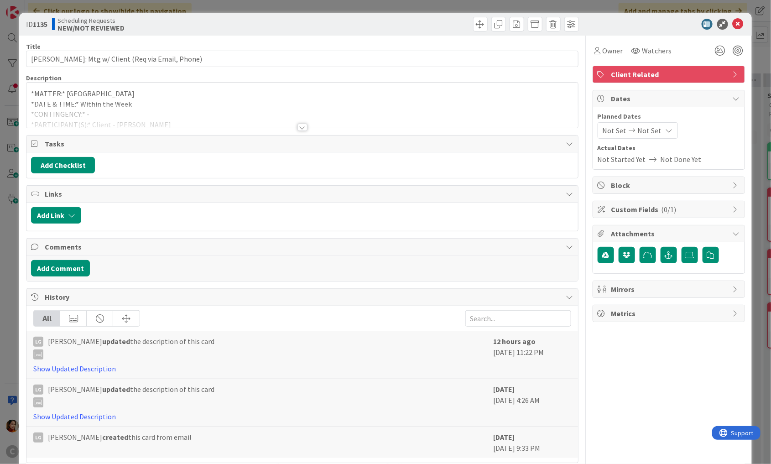
click at [304, 125] on div at bounding box center [302, 127] width 10 height 7
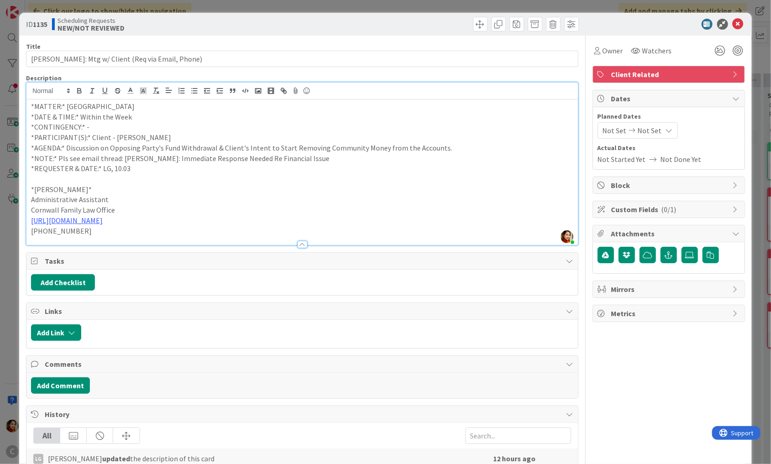
click at [5, 186] on div "ID 1135 Scheduling Requests NEW/NOT REVIEWED Title 46 / 128 [PERSON_NAME]: Mtg …" at bounding box center [385, 232] width 771 height 464
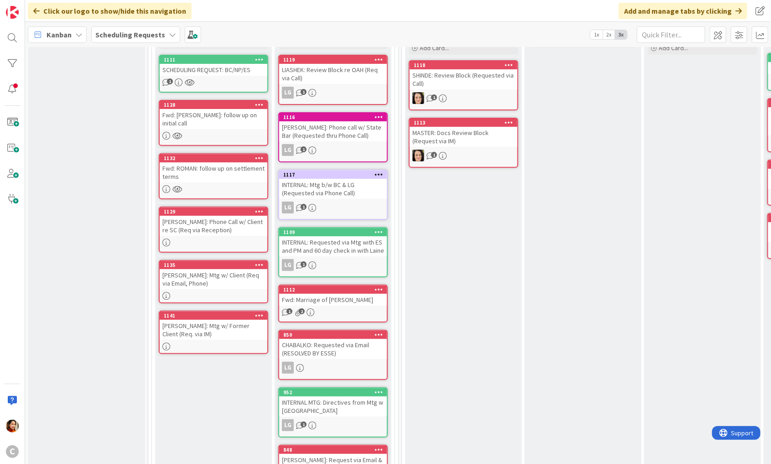
scroll to position [104, 0]
